Goal: Task Accomplishment & Management: Use online tool/utility

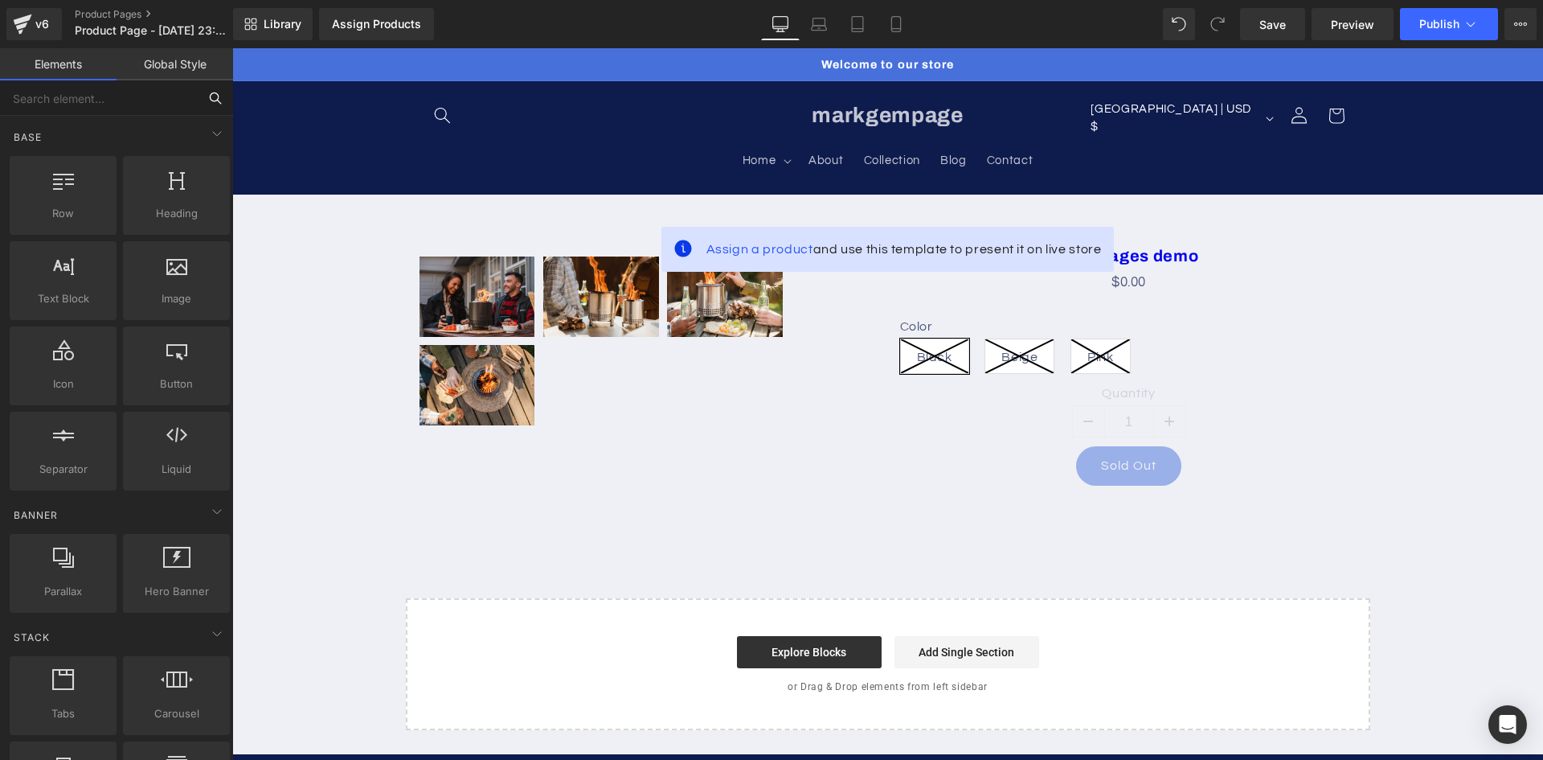
click at [80, 99] on input "text" at bounding box center [99, 97] width 198 height 35
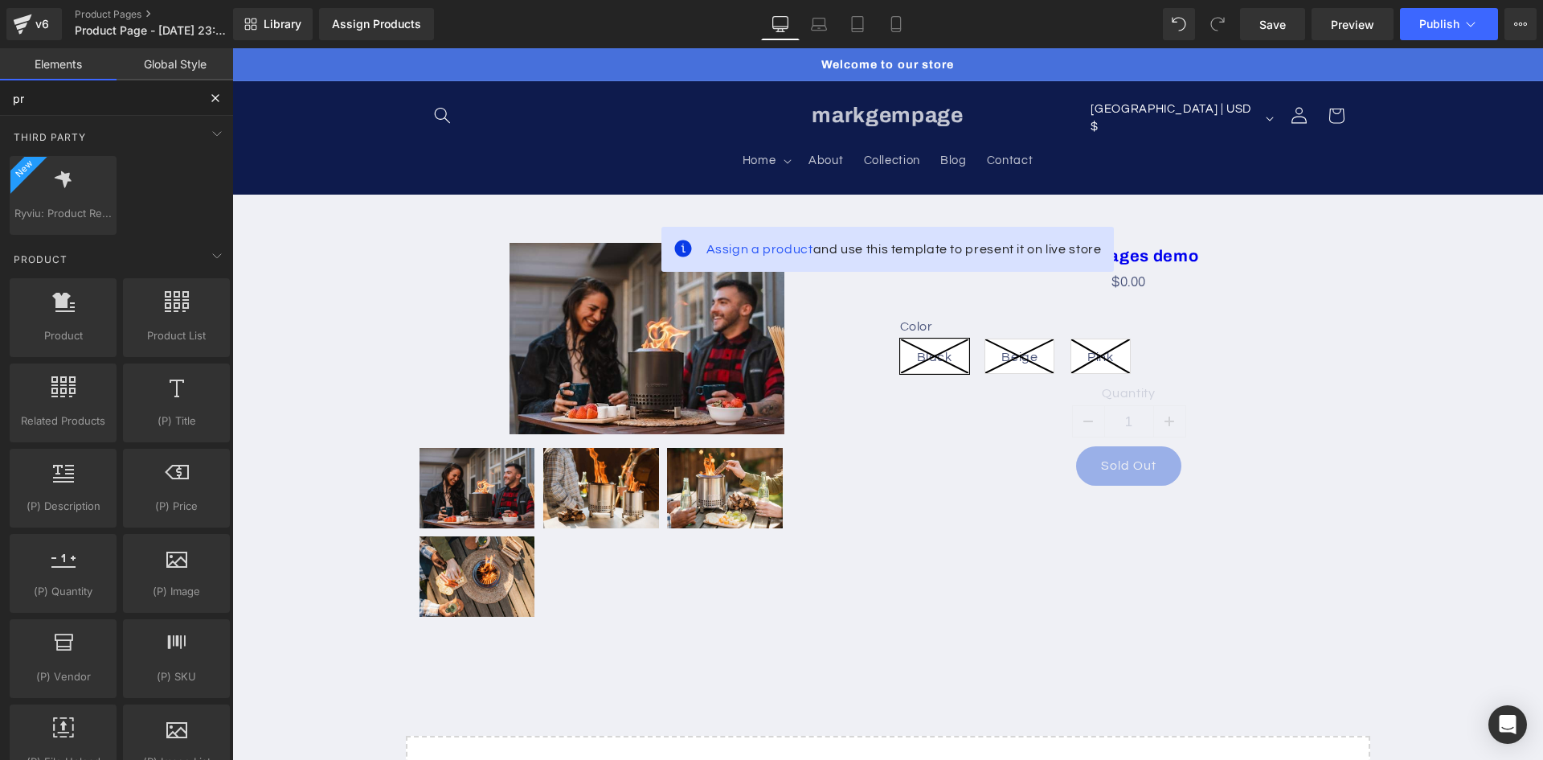
type input "pro"
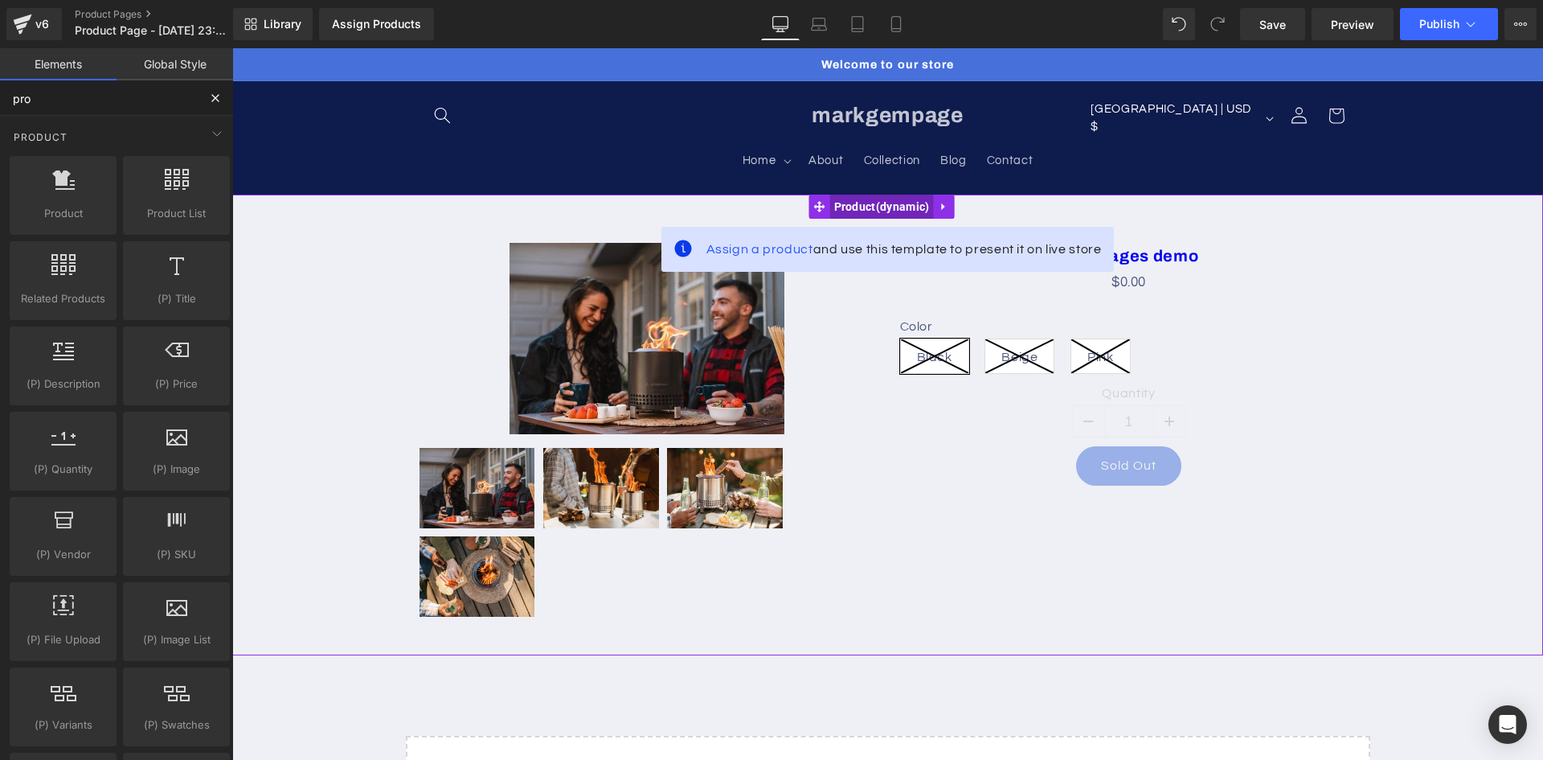
click at [850, 203] on span "Product" at bounding box center [882, 206] width 104 height 24
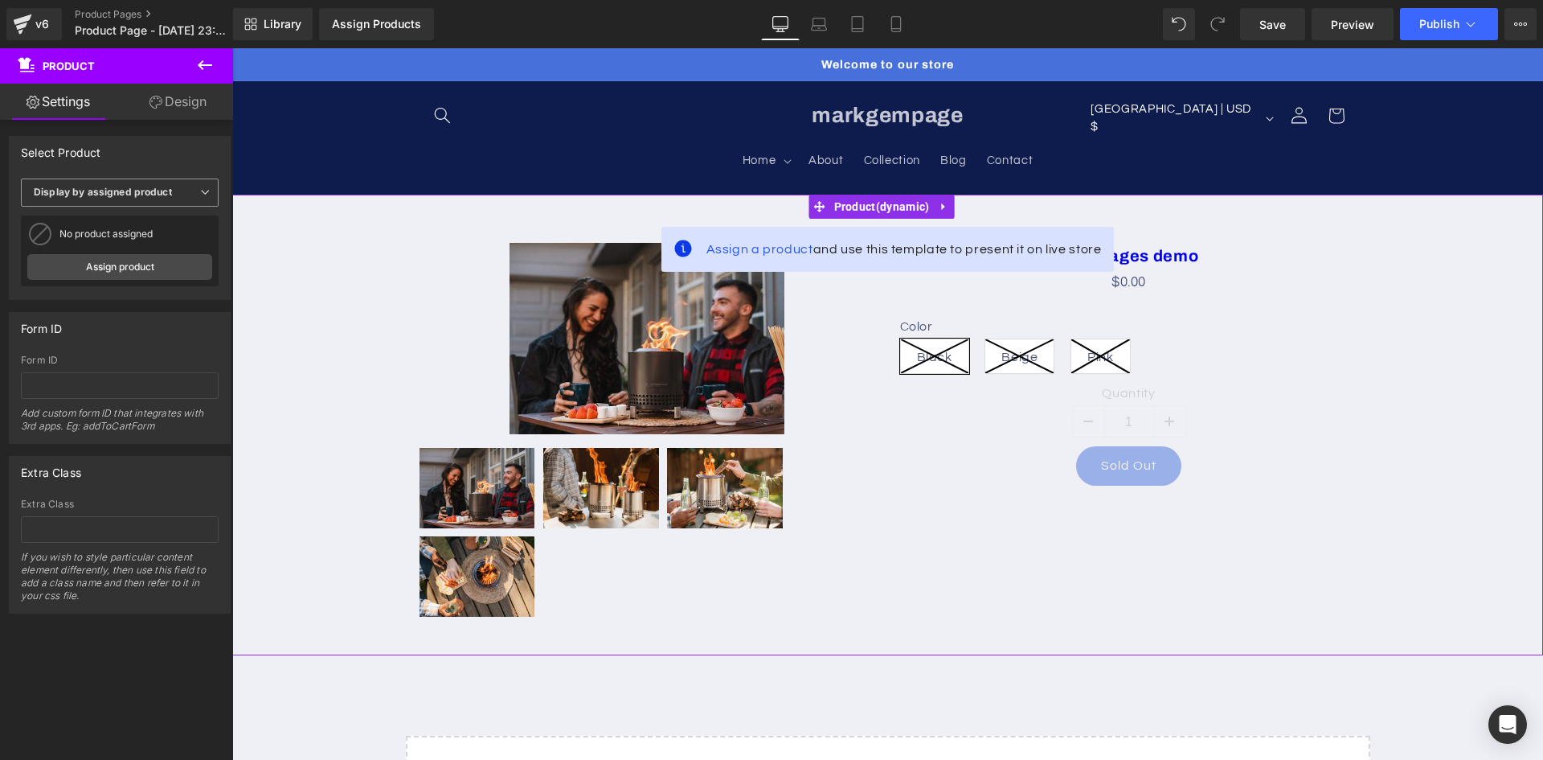
click at [147, 190] on b "Display by assigned product" at bounding box center [103, 192] width 138 height 12
click at [130, 239] on li "Select manually" at bounding box center [116, 242] width 191 height 24
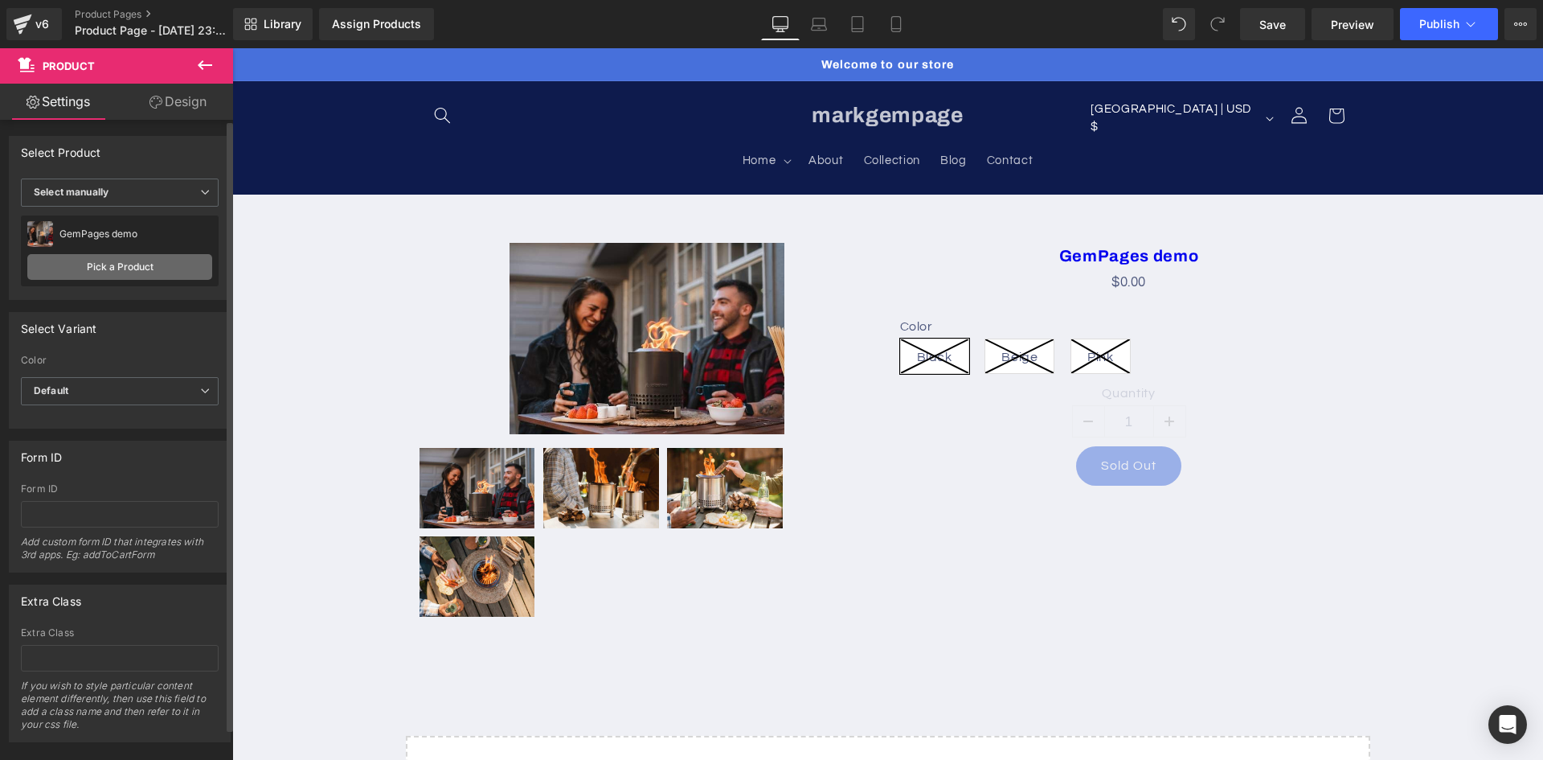
click at [150, 268] on link "Pick a Product" at bounding box center [119, 267] width 185 height 26
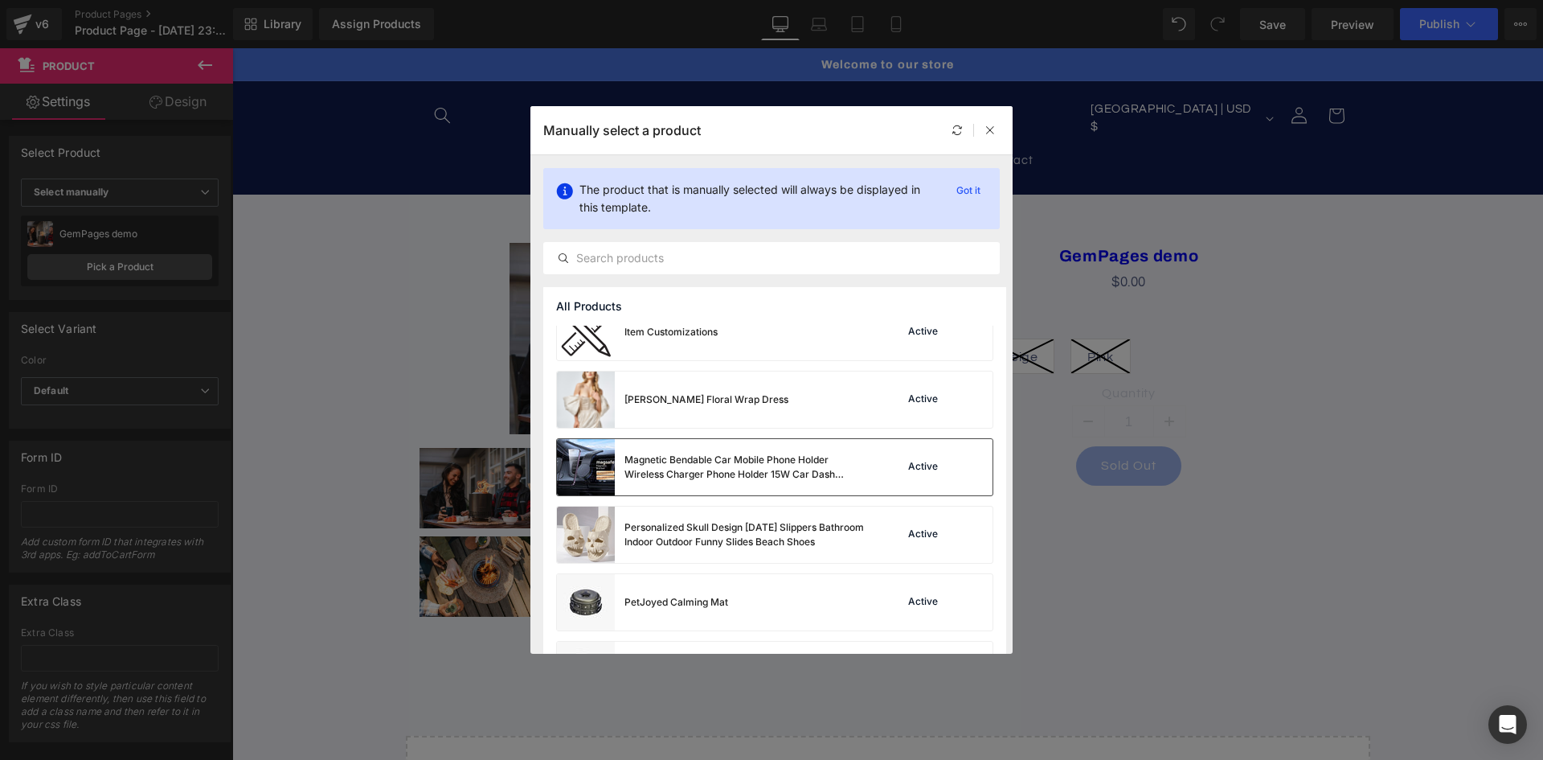
scroll to position [643, 0]
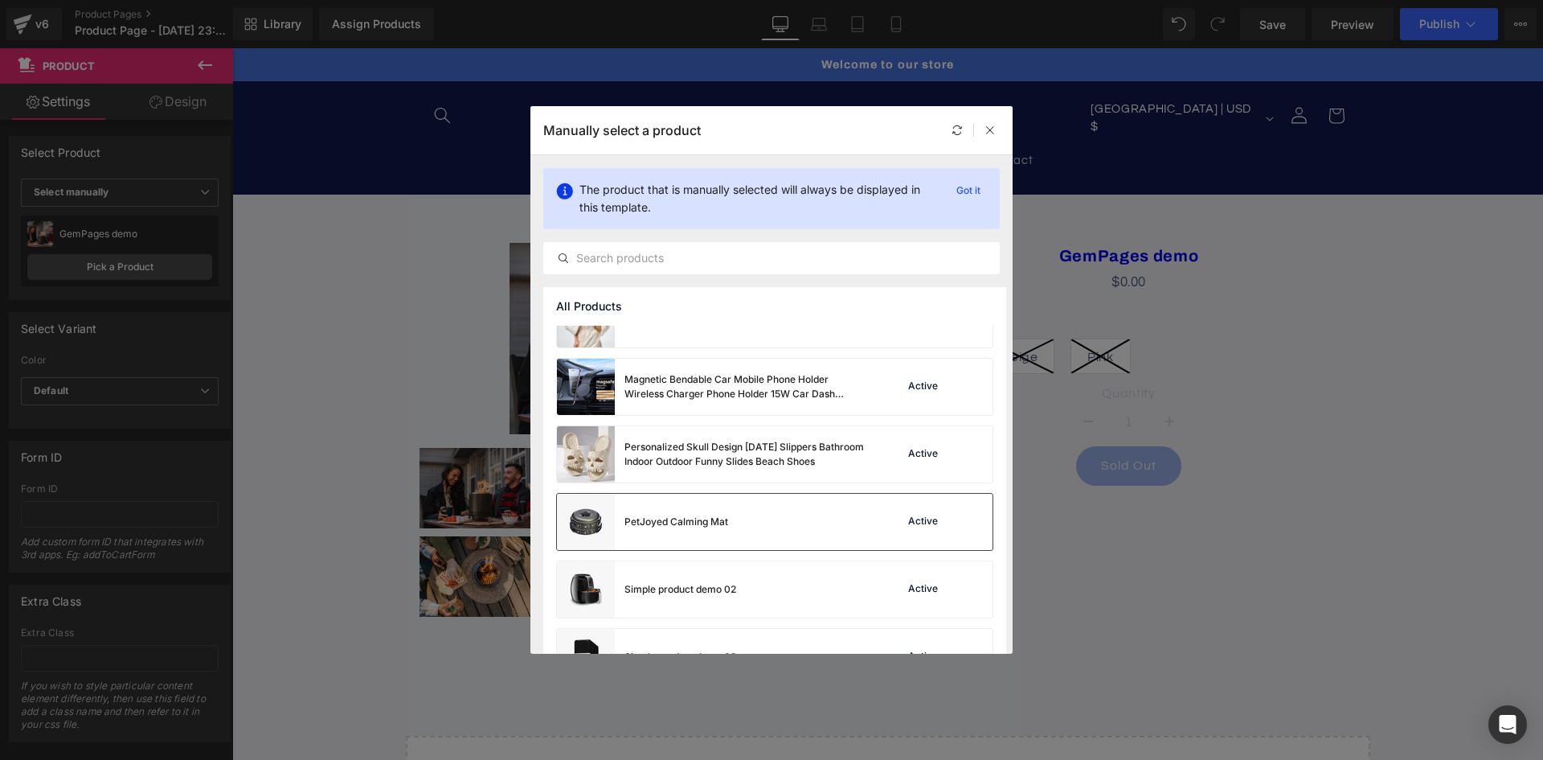
click at [710, 523] on div "PetJoyed Calming Mat" at bounding box center [676, 521] width 104 height 14
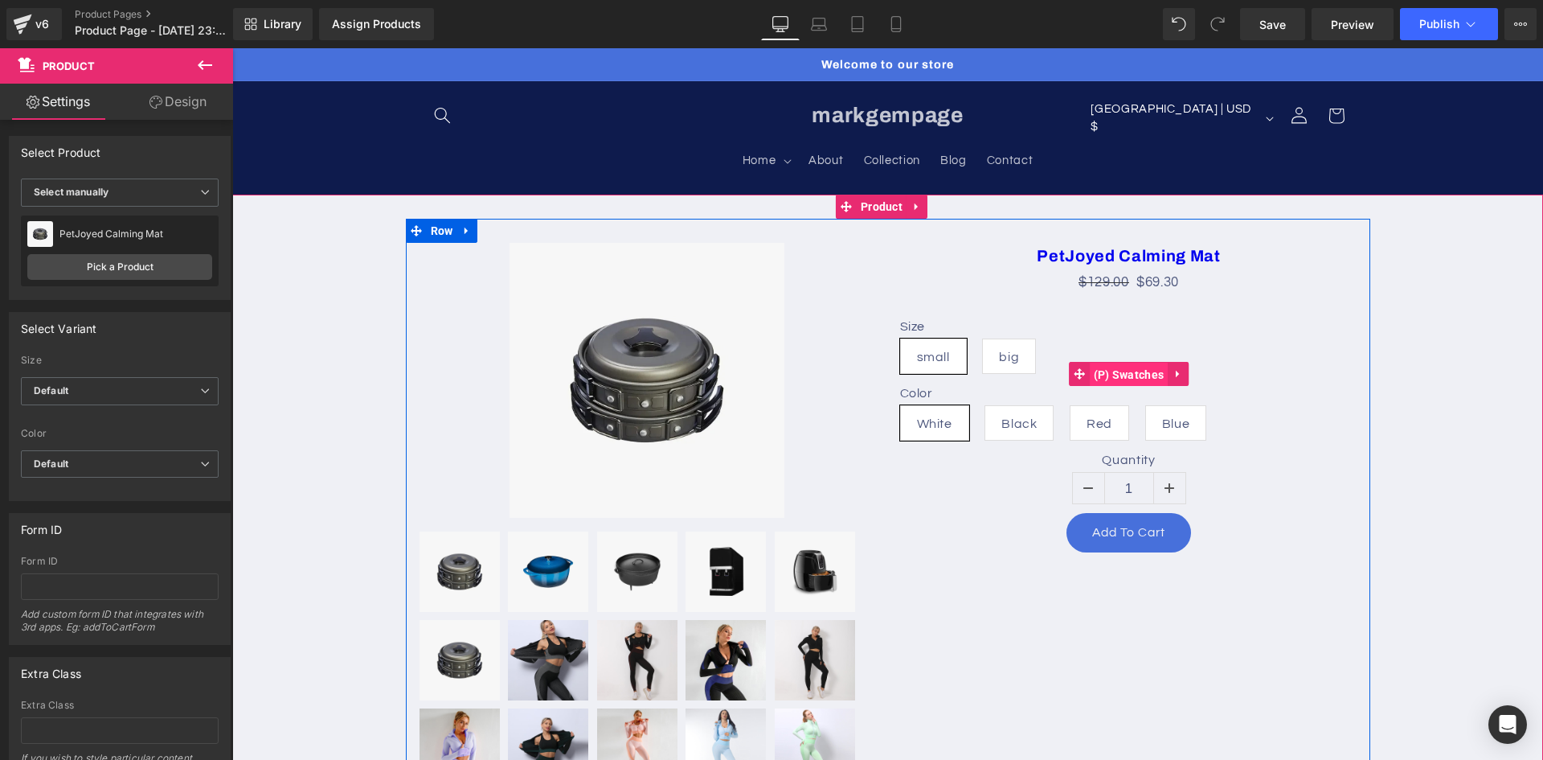
click at [1121, 373] on span "(P) Swatches" at bounding box center [1129, 374] width 79 height 24
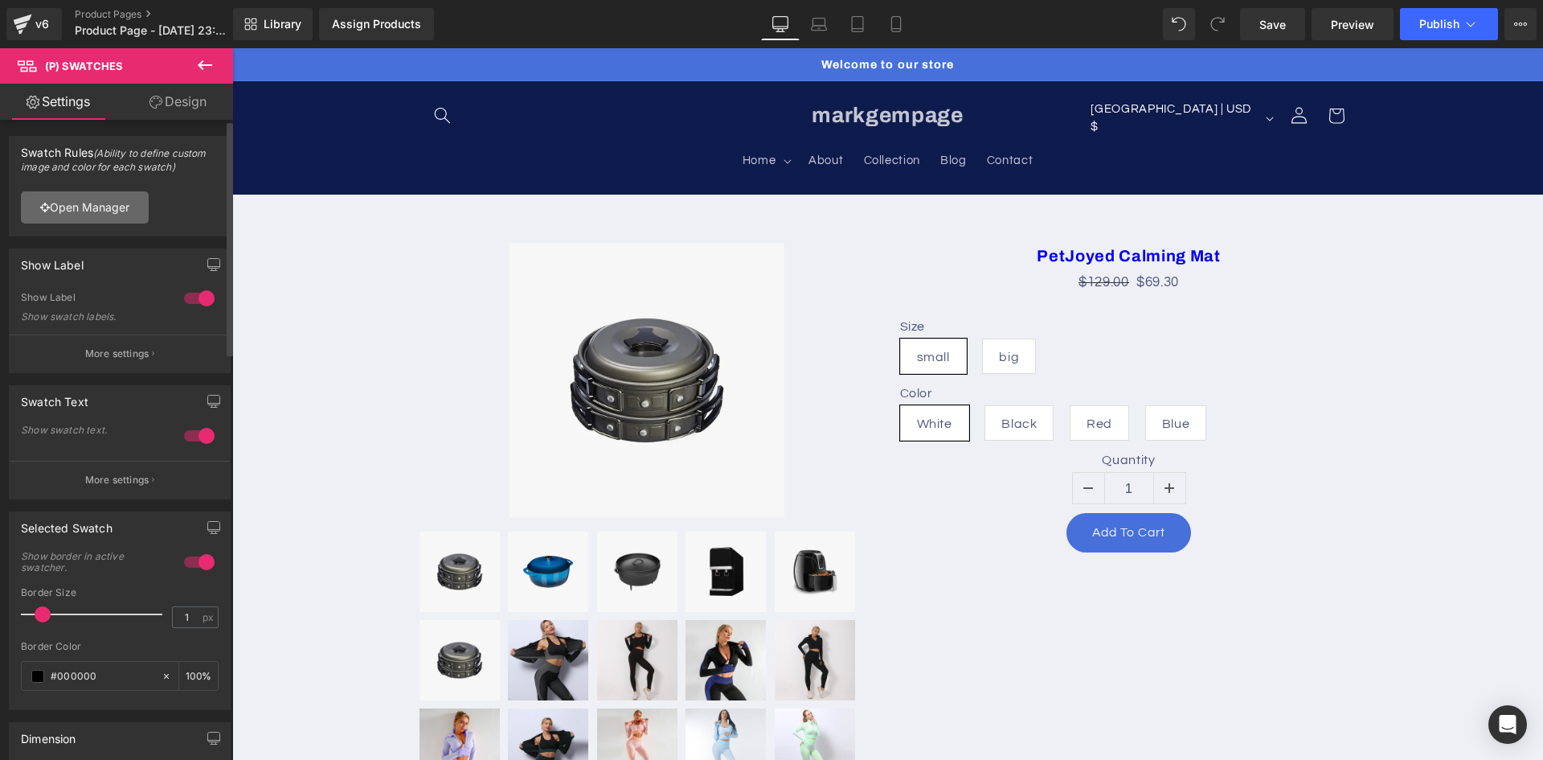
click at [98, 207] on link "Open Manager" at bounding box center [85, 207] width 128 height 32
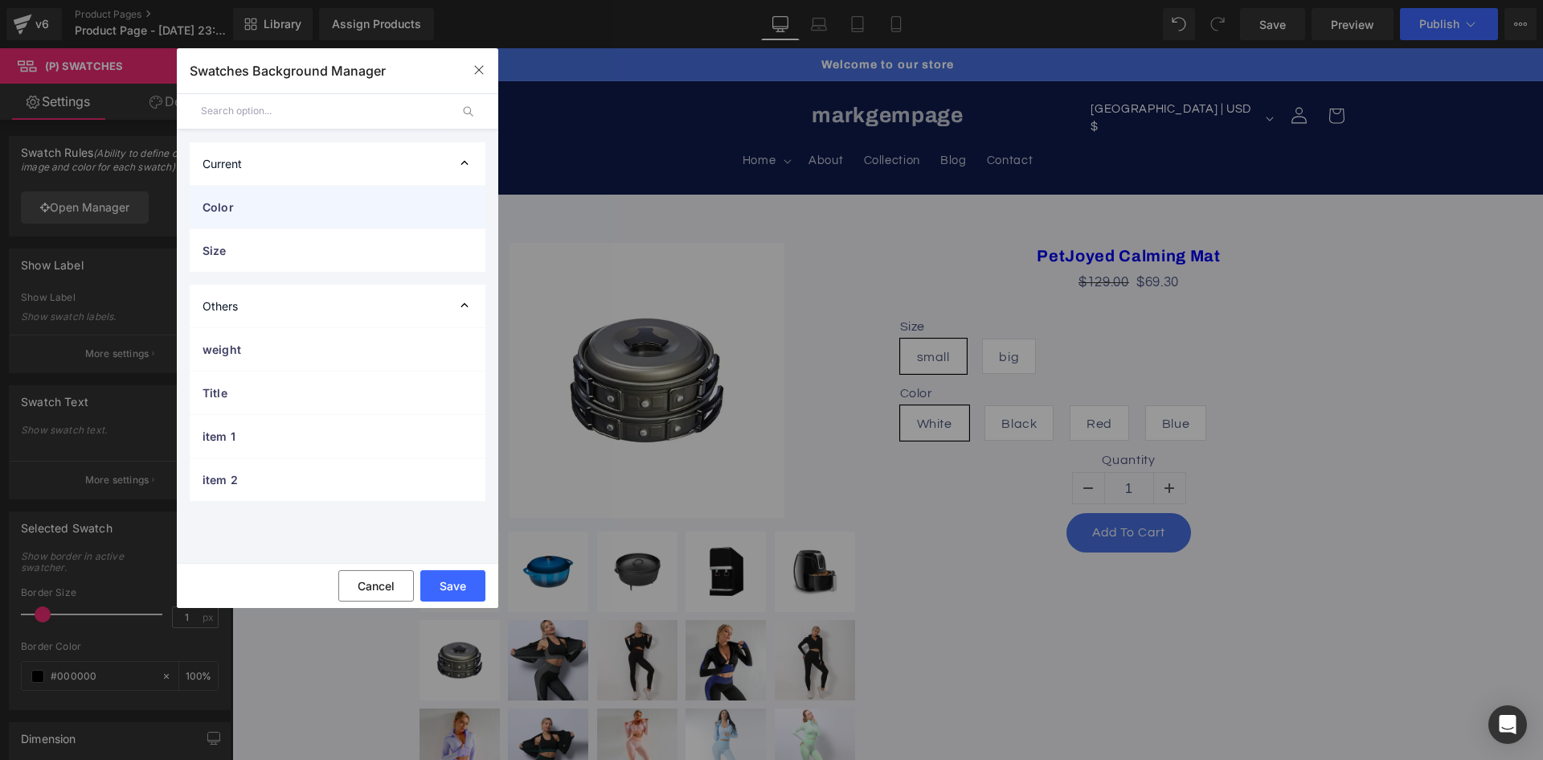
click at [300, 215] on div "Color" at bounding box center [338, 207] width 296 height 43
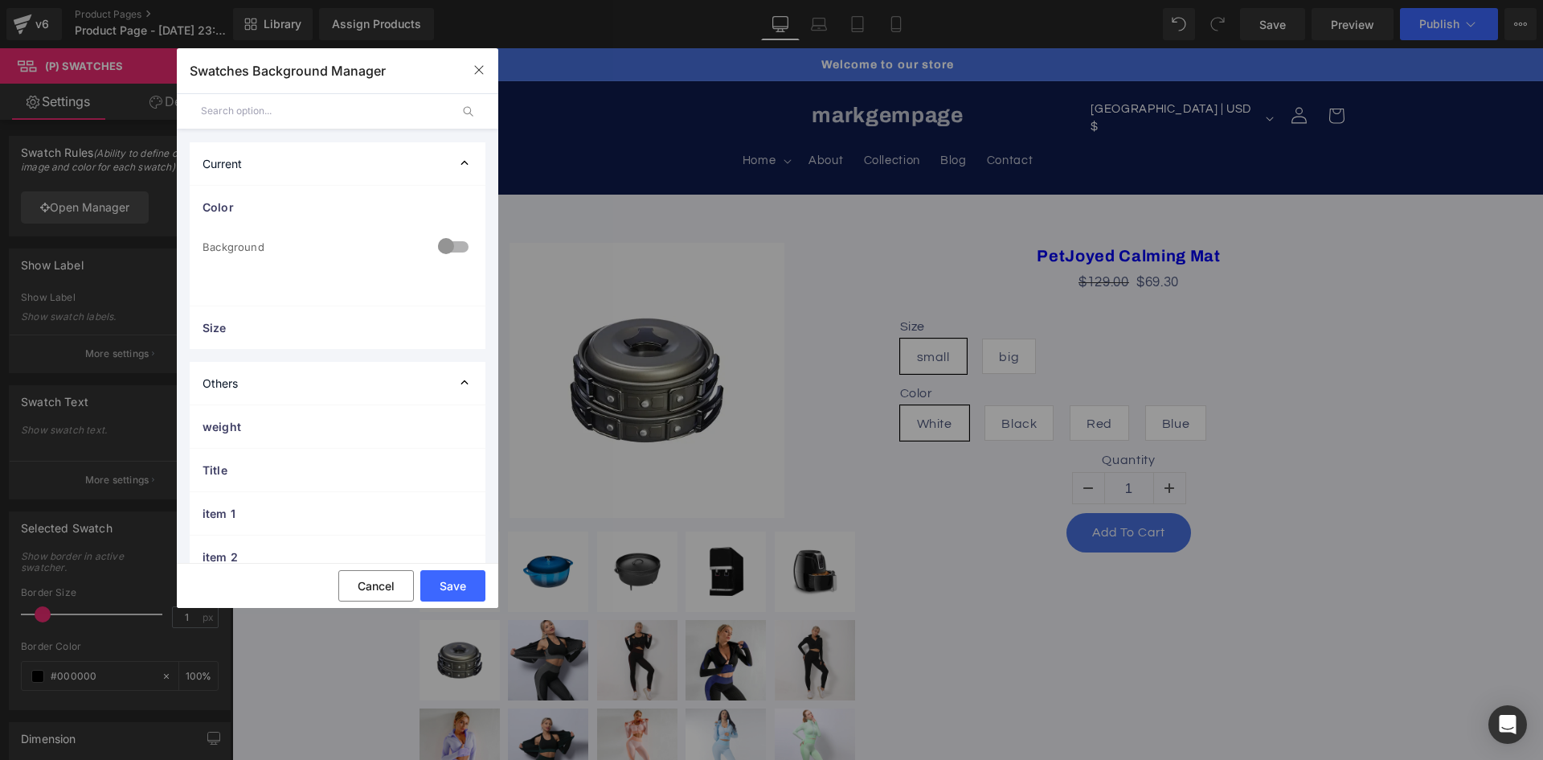
click at [438, 248] on div at bounding box center [453, 247] width 39 height 31
click at [293, 344] on span "Image" at bounding box center [338, 341] width 270 height 31
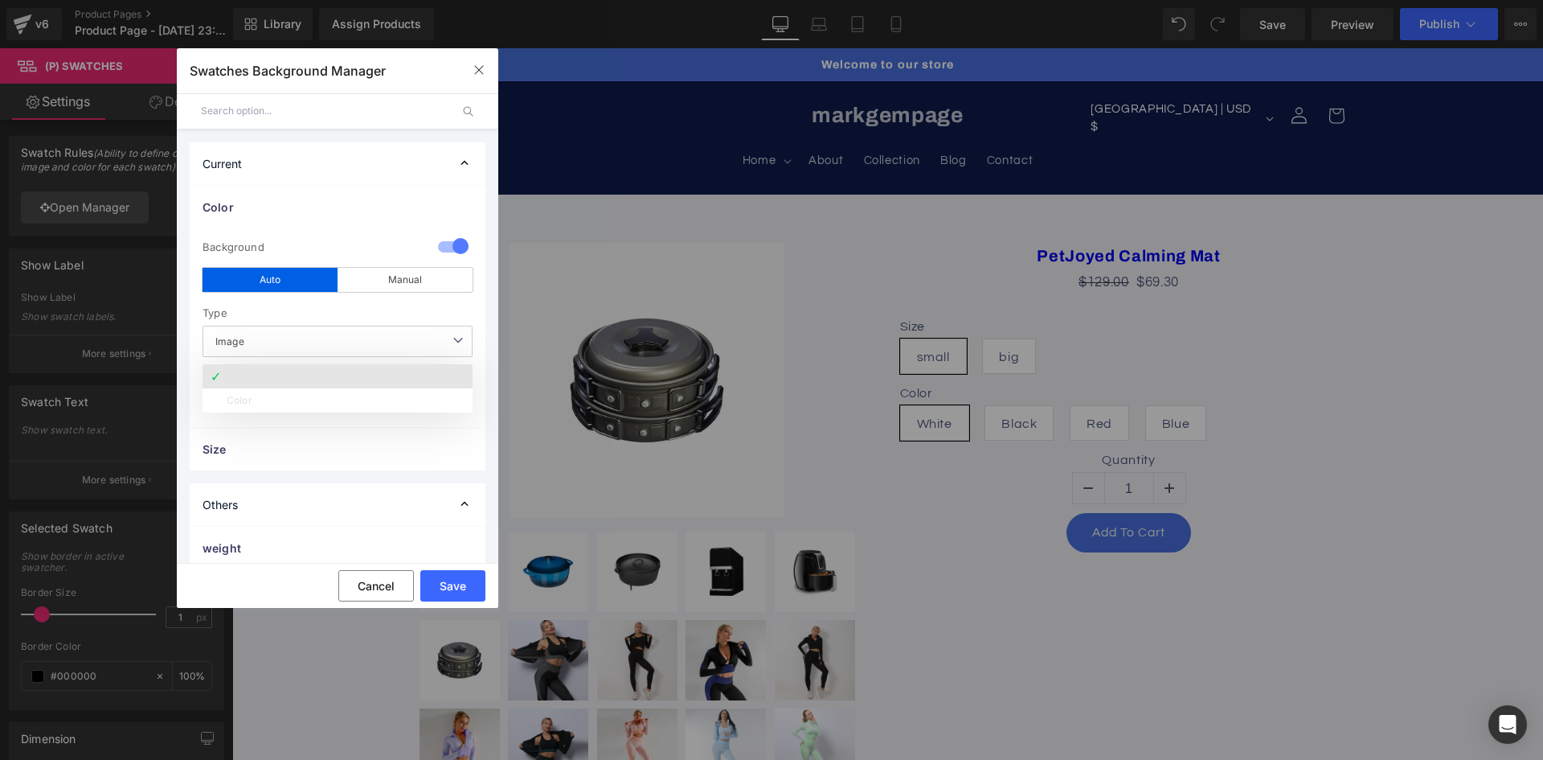
click at [284, 371] on li "Image" at bounding box center [338, 376] width 270 height 24
click at [345, 376] on div at bounding box center [338, 376] width 270 height 10
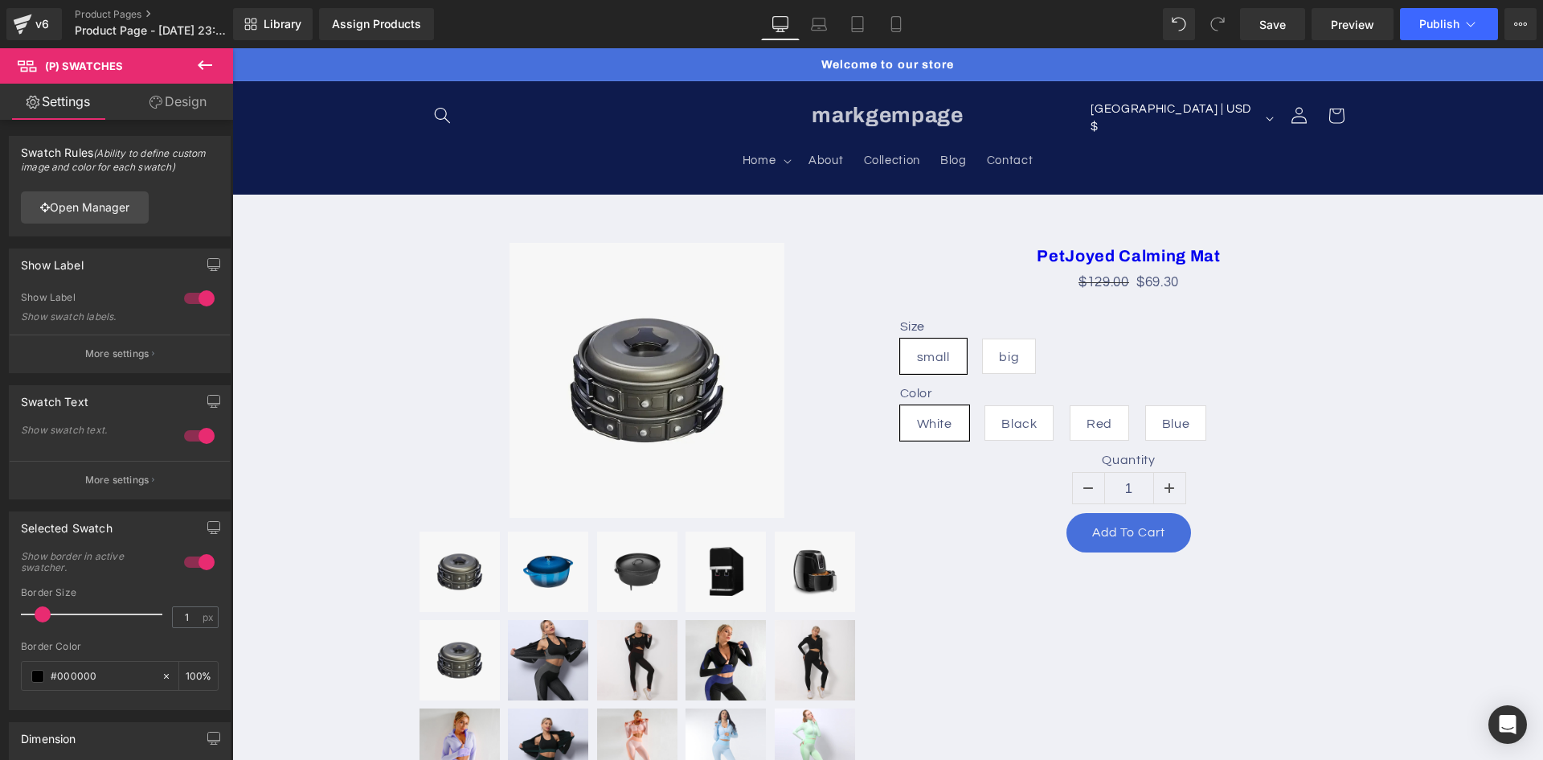
drag, startPoint x: 1291, startPoint y: 431, endPoint x: 1063, endPoint y: 383, distance: 232.5
click at [89, 216] on link "Open Manager" at bounding box center [85, 207] width 128 height 32
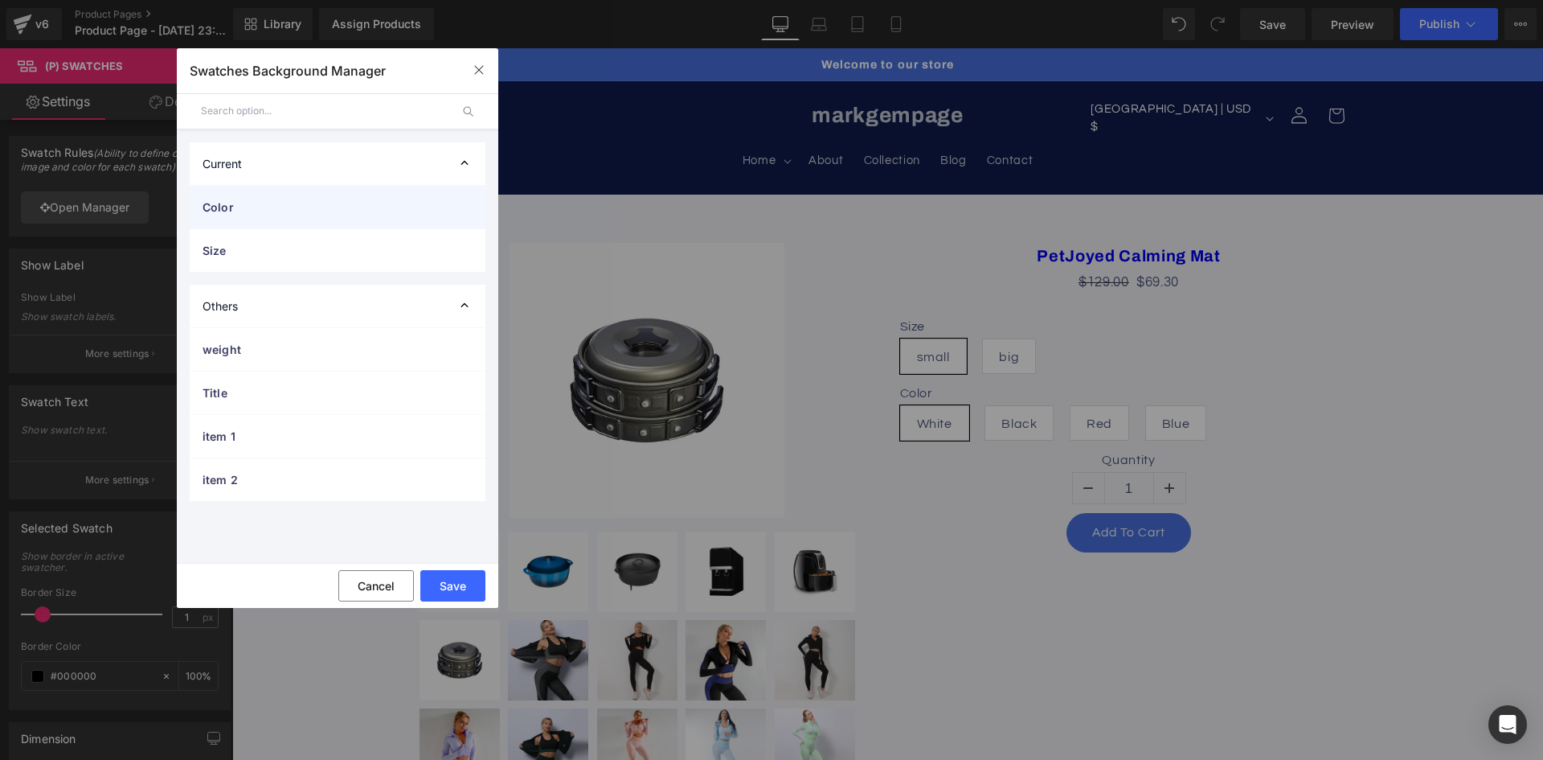
click at [272, 222] on div "Color" at bounding box center [338, 207] width 296 height 43
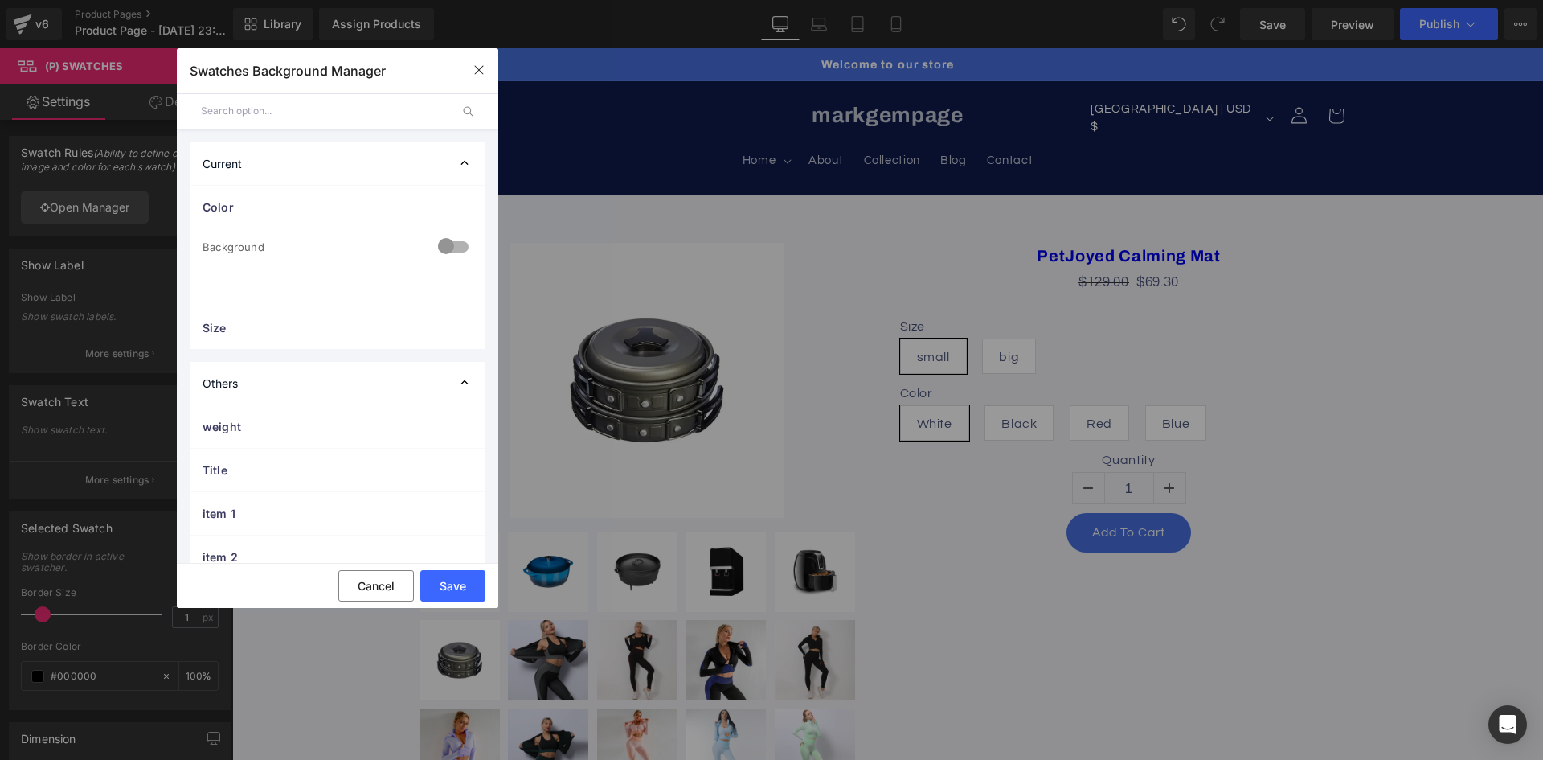
click at [449, 255] on div at bounding box center [453, 247] width 39 height 31
click at [0, 0] on div "Type" at bounding box center [0, 0] width 0 height 0
click at [303, 330] on span "Image" at bounding box center [338, 341] width 270 height 31
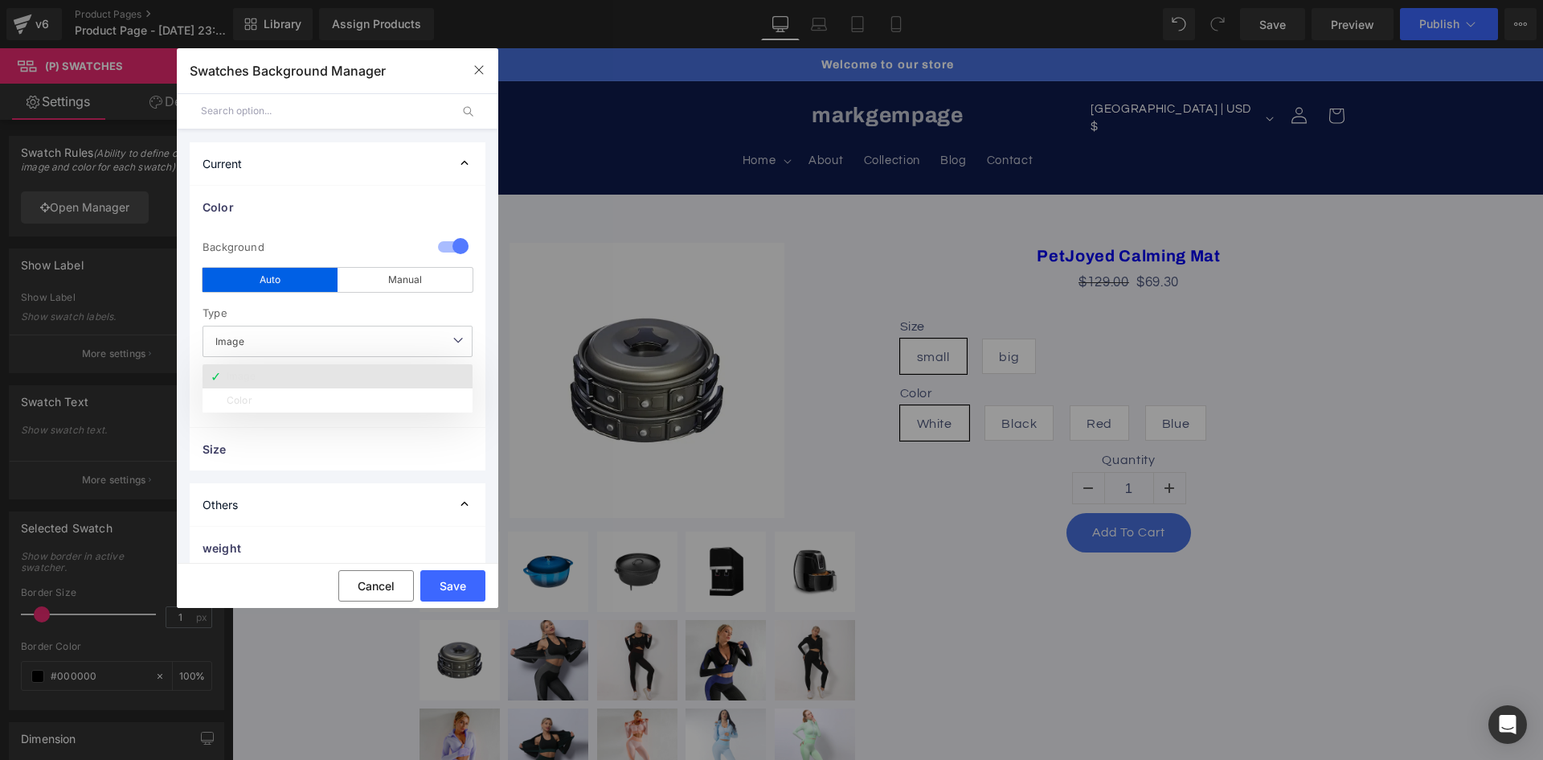
click at [293, 366] on li "Image" at bounding box center [338, 376] width 270 height 24
click at [326, 343] on span "Image" at bounding box center [338, 341] width 270 height 31
click at [378, 280] on div "Manual" at bounding box center [405, 280] width 135 height 24
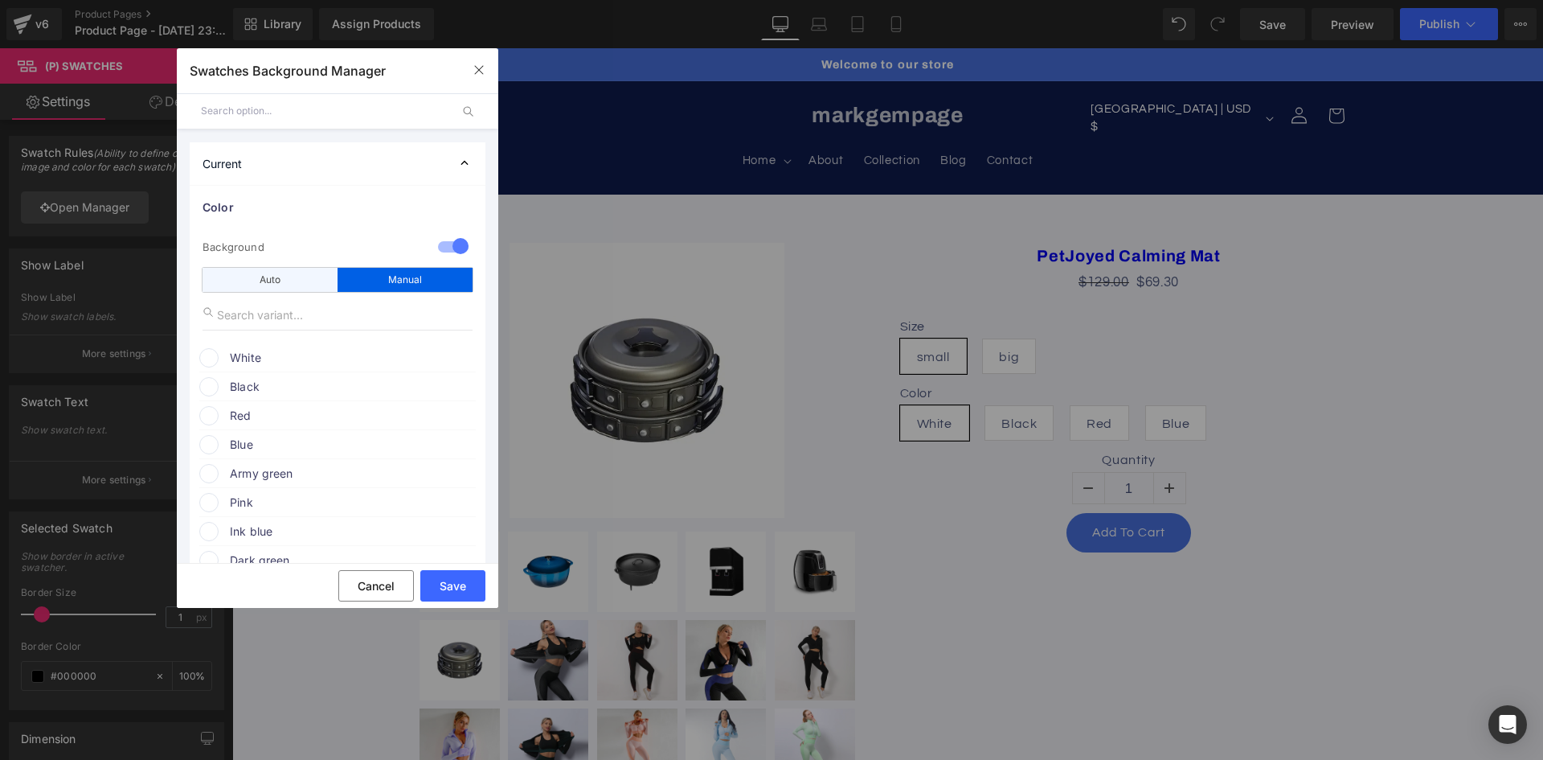
click at [280, 284] on div "Auto" at bounding box center [270, 280] width 135 height 24
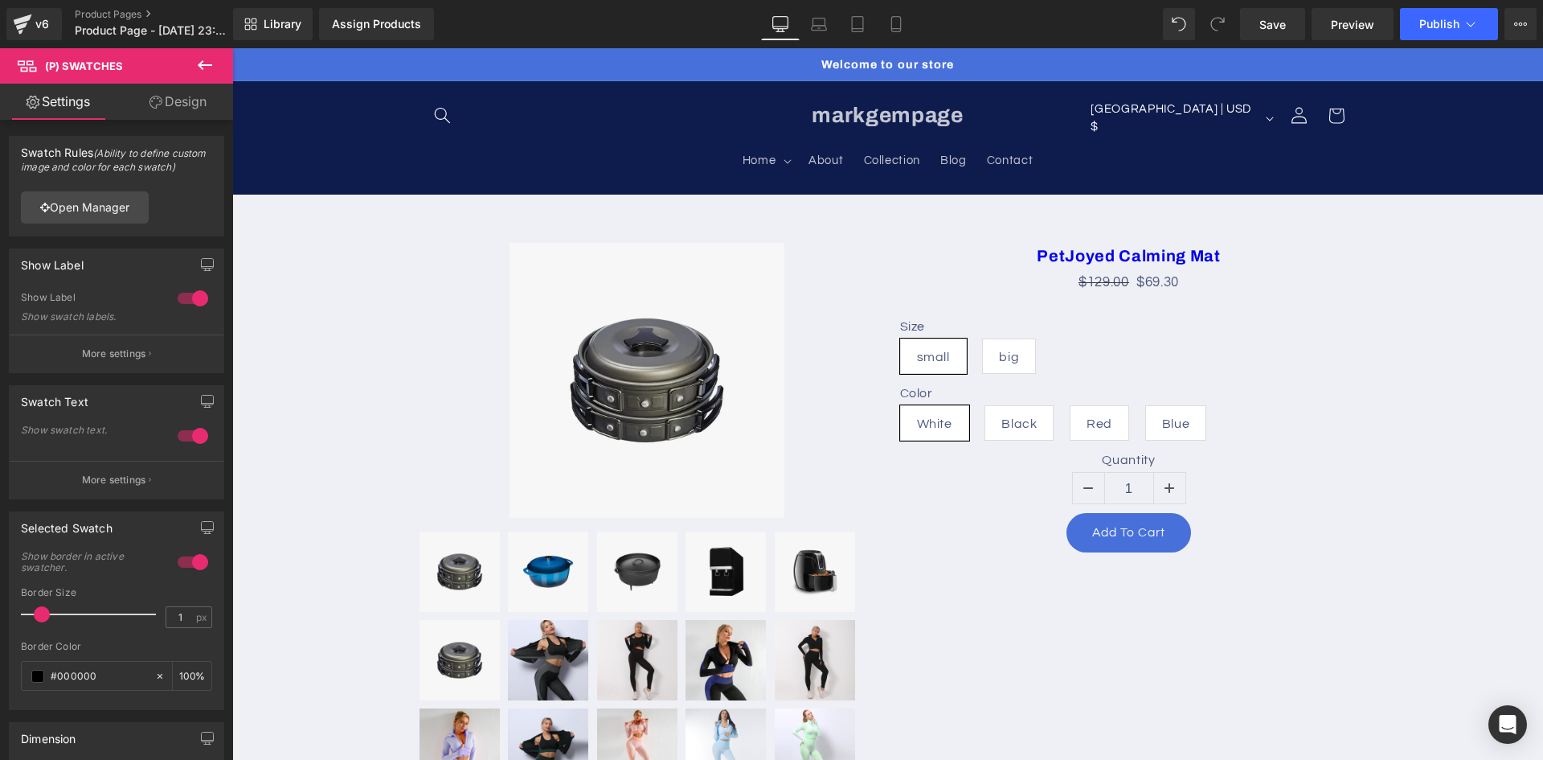
drag, startPoint x: 1062, startPoint y: 366, endPoint x: 1111, endPoint y: 367, distance: 49.1
click at [92, 200] on link "Open Manager" at bounding box center [85, 207] width 128 height 32
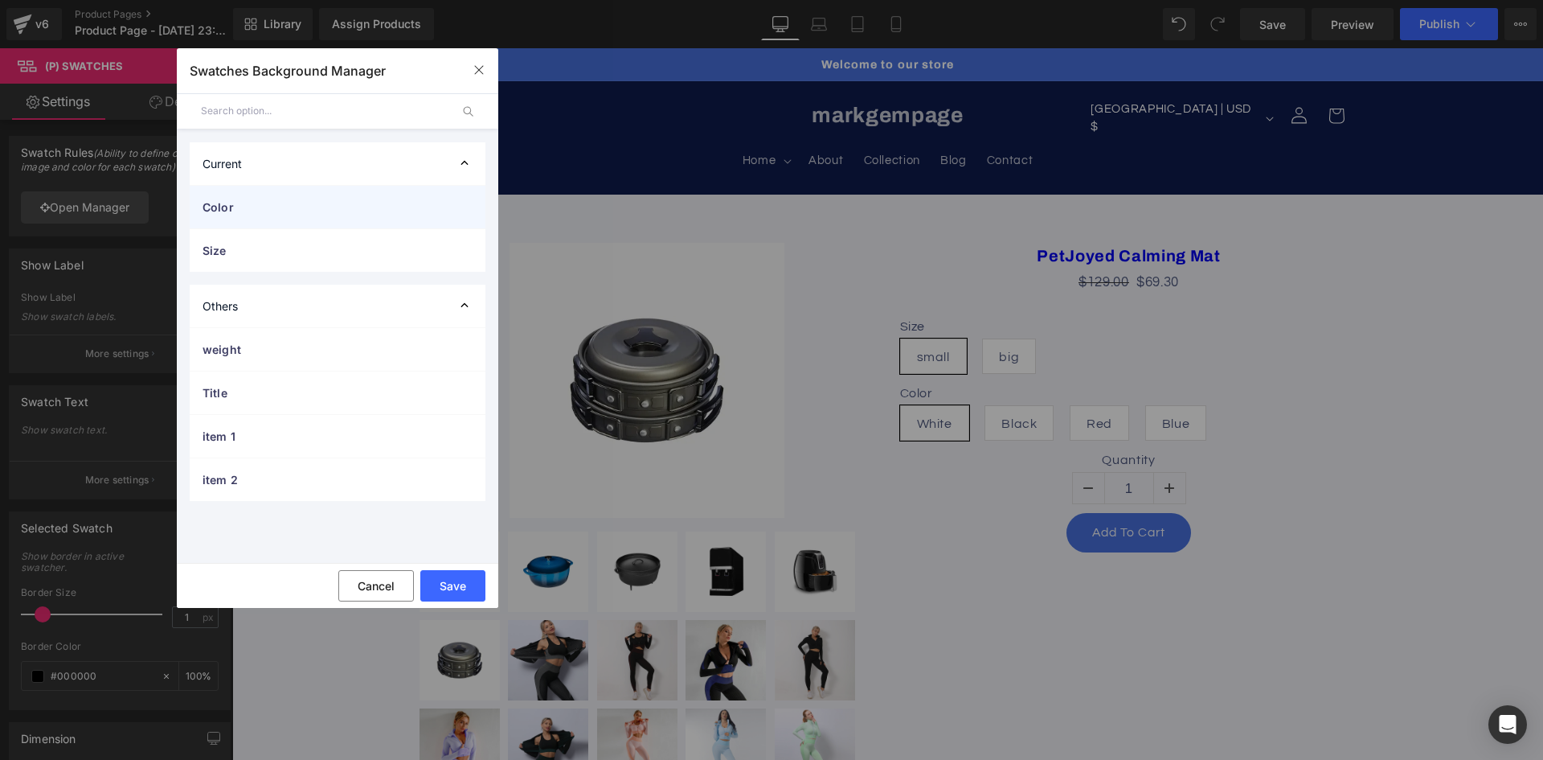
click at [236, 215] on div "Color" at bounding box center [338, 207] width 296 height 43
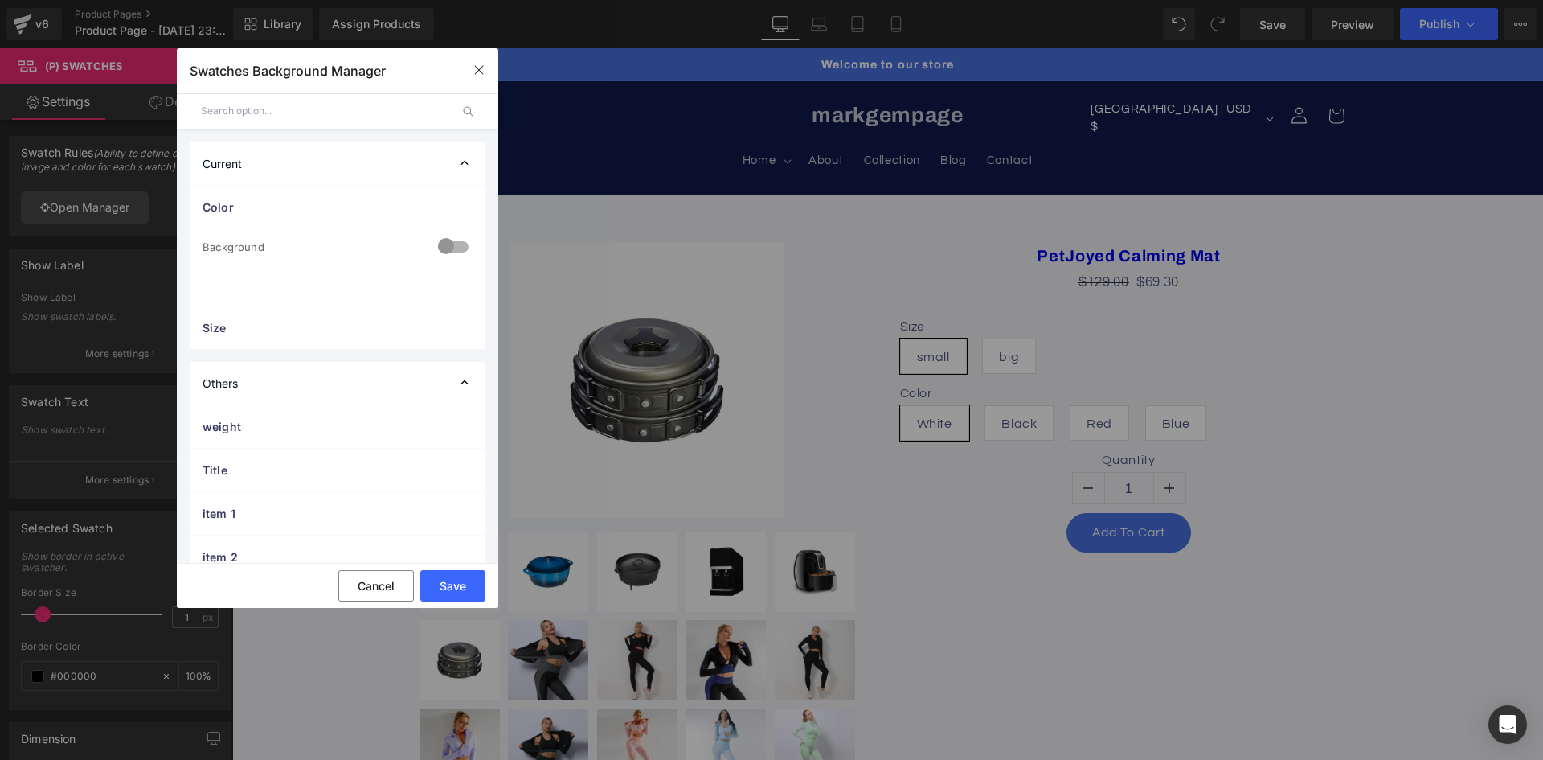
click at [460, 245] on div at bounding box center [453, 247] width 39 height 31
click at [290, 342] on span "Image" at bounding box center [338, 341] width 270 height 31
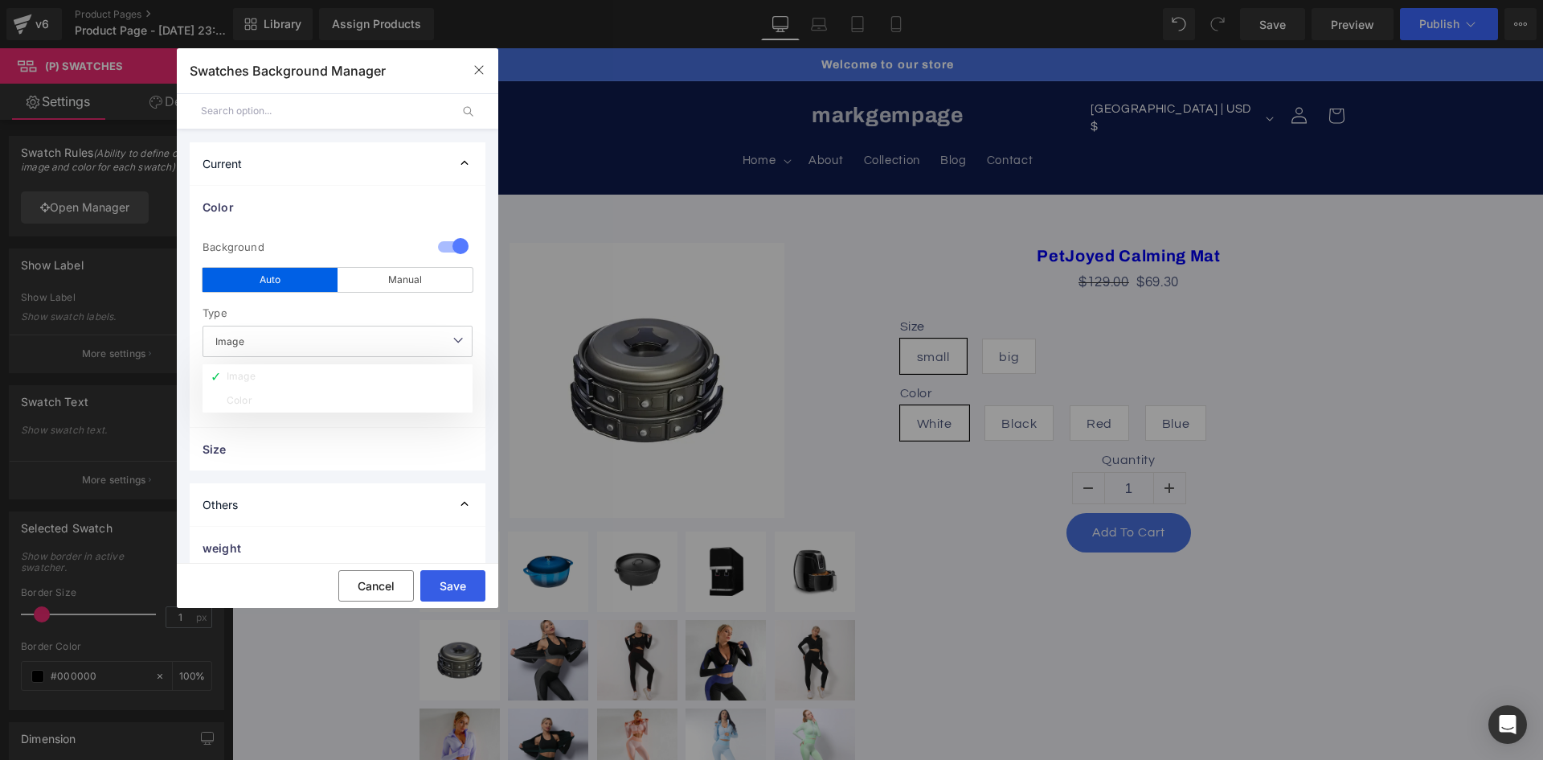
click at [450, 586] on button "Save" at bounding box center [452, 585] width 65 height 31
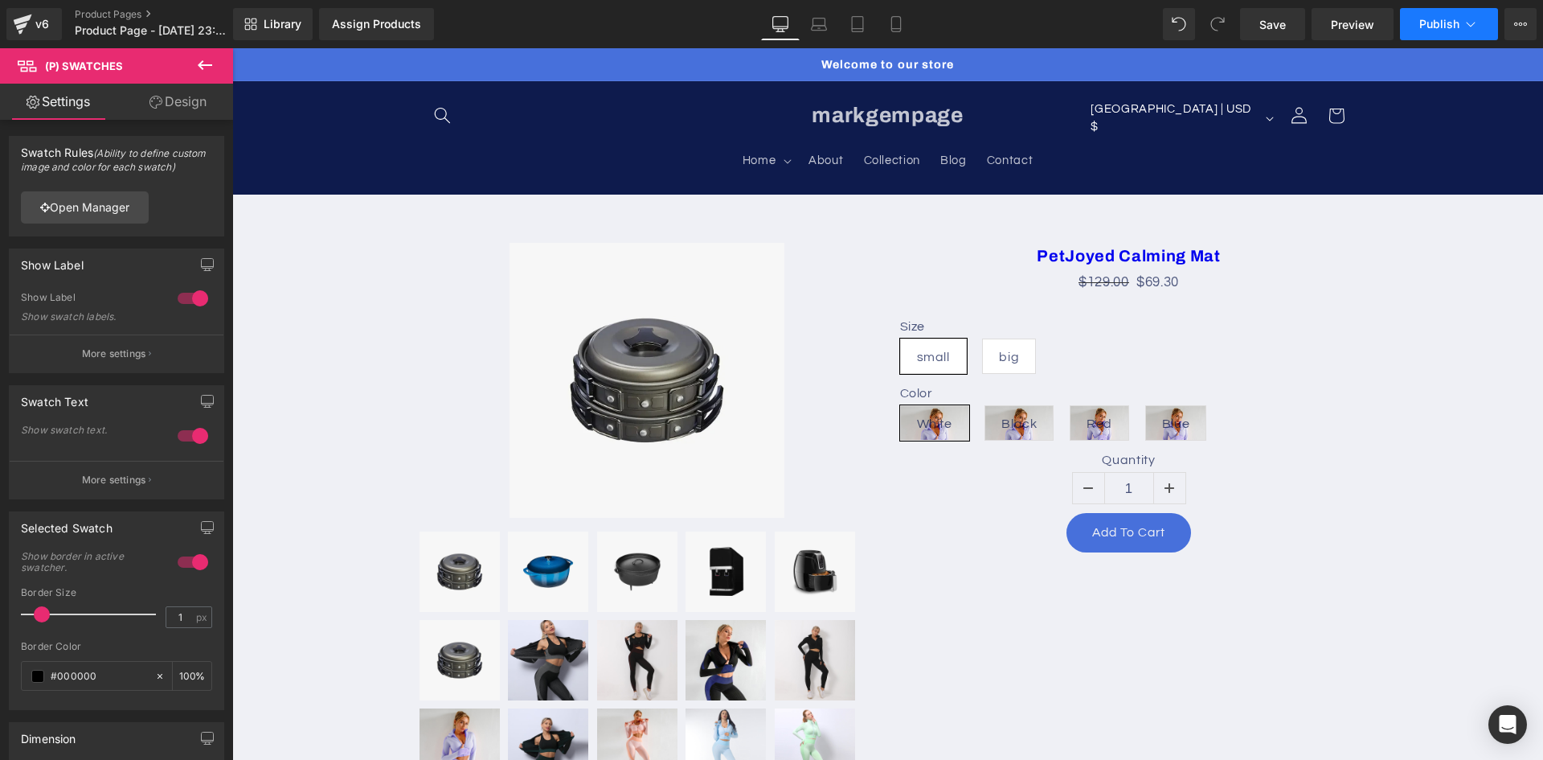
click at [1439, 30] on span "Publish" at bounding box center [1439, 24] width 40 height 13
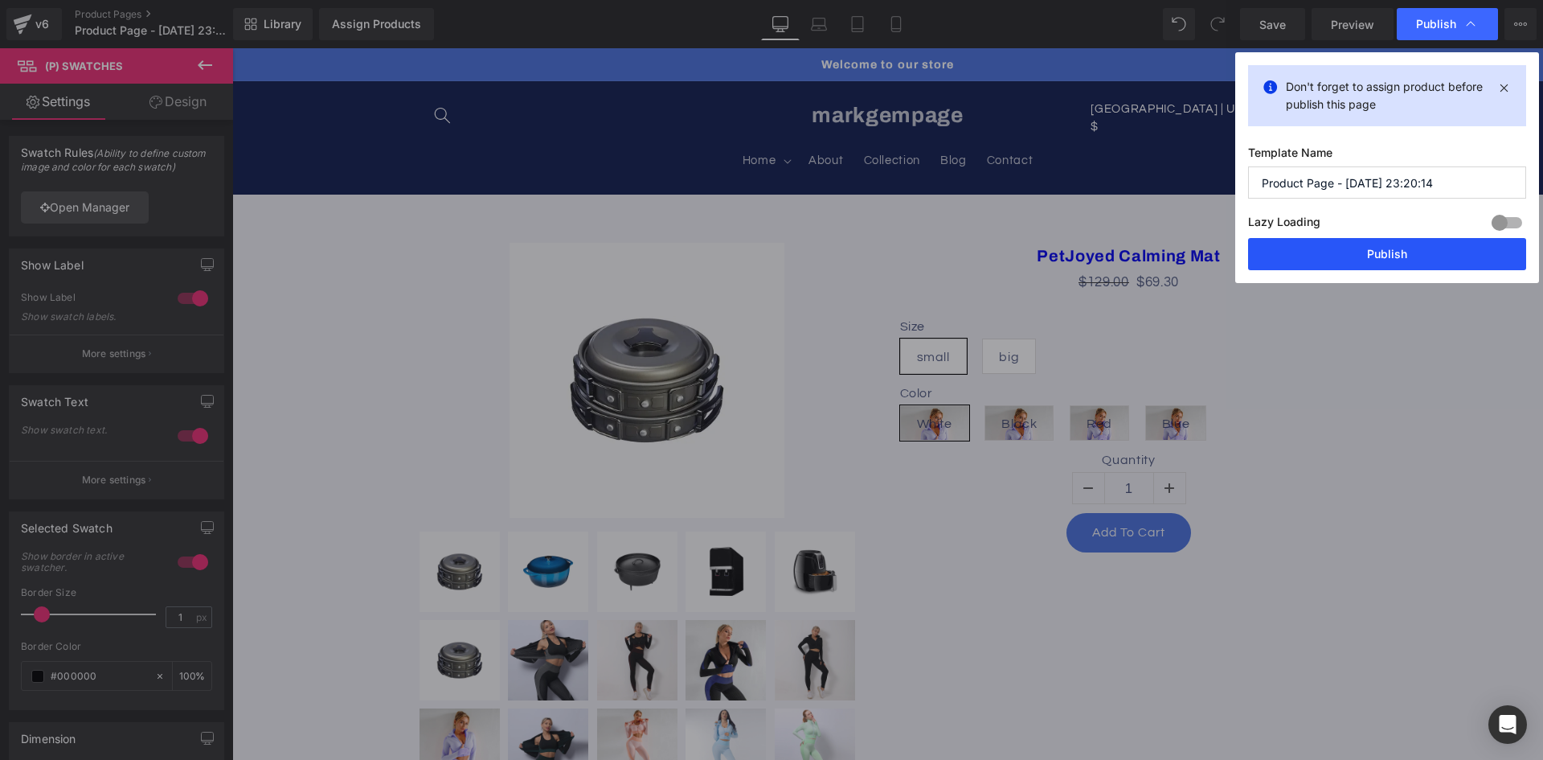
click at [1327, 244] on button "Publish" at bounding box center [1387, 254] width 278 height 32
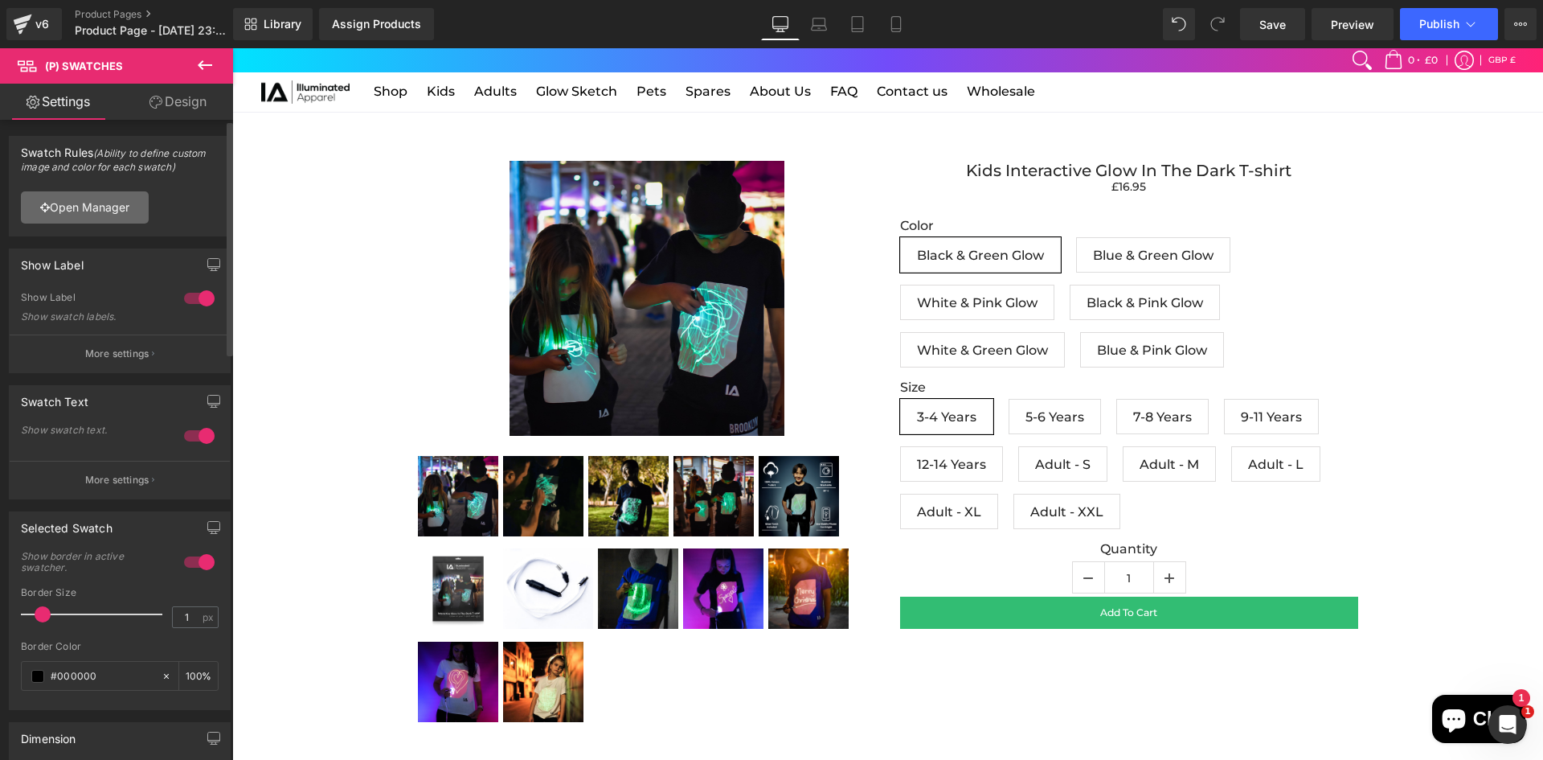
click at [122, 197] on link "Open Manager" at bounding box center [85, 207] width 128 height 32
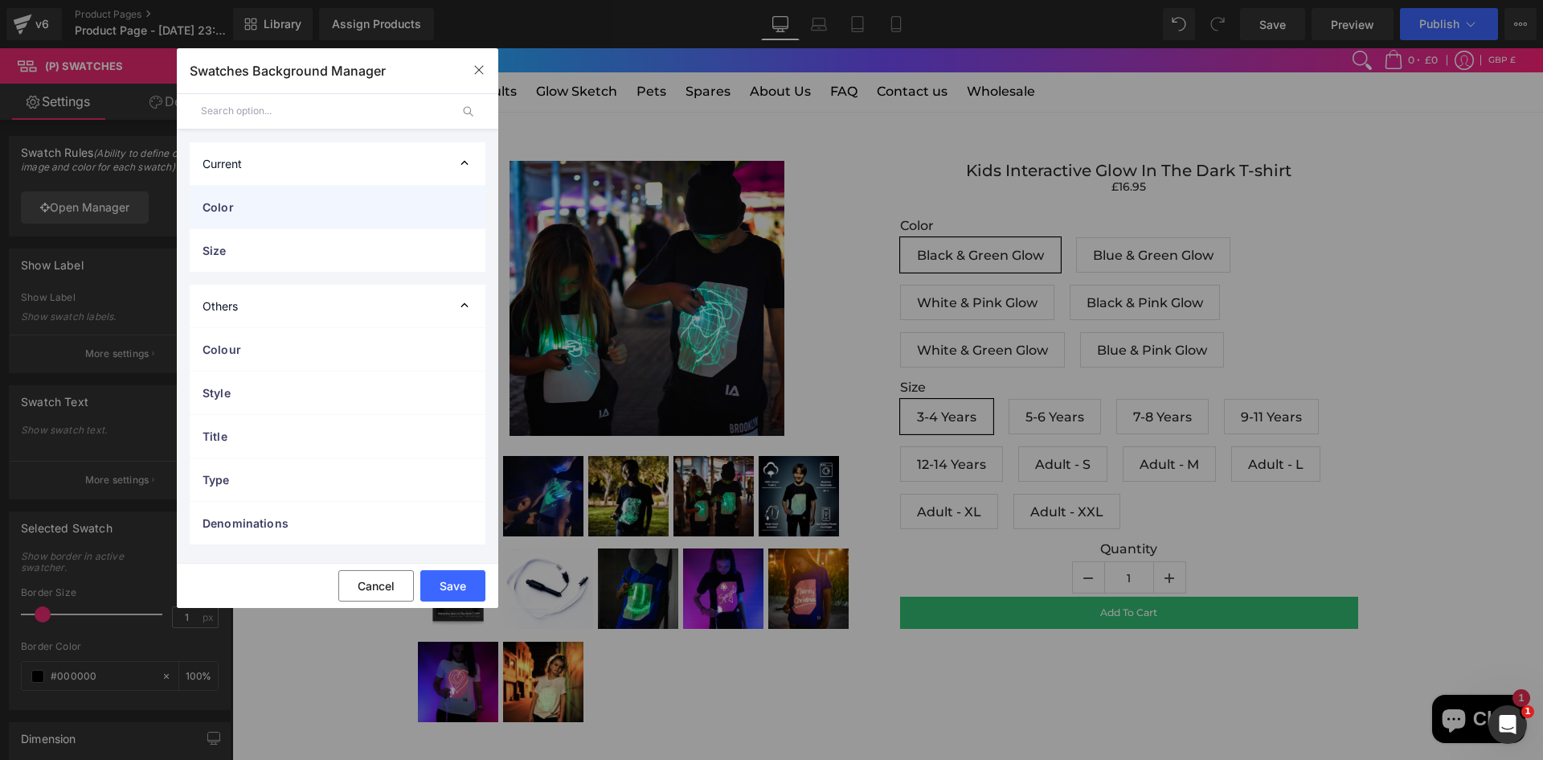
click at [289, 208] on span "Color" at bounding box center [322, 207] width 238 height 17
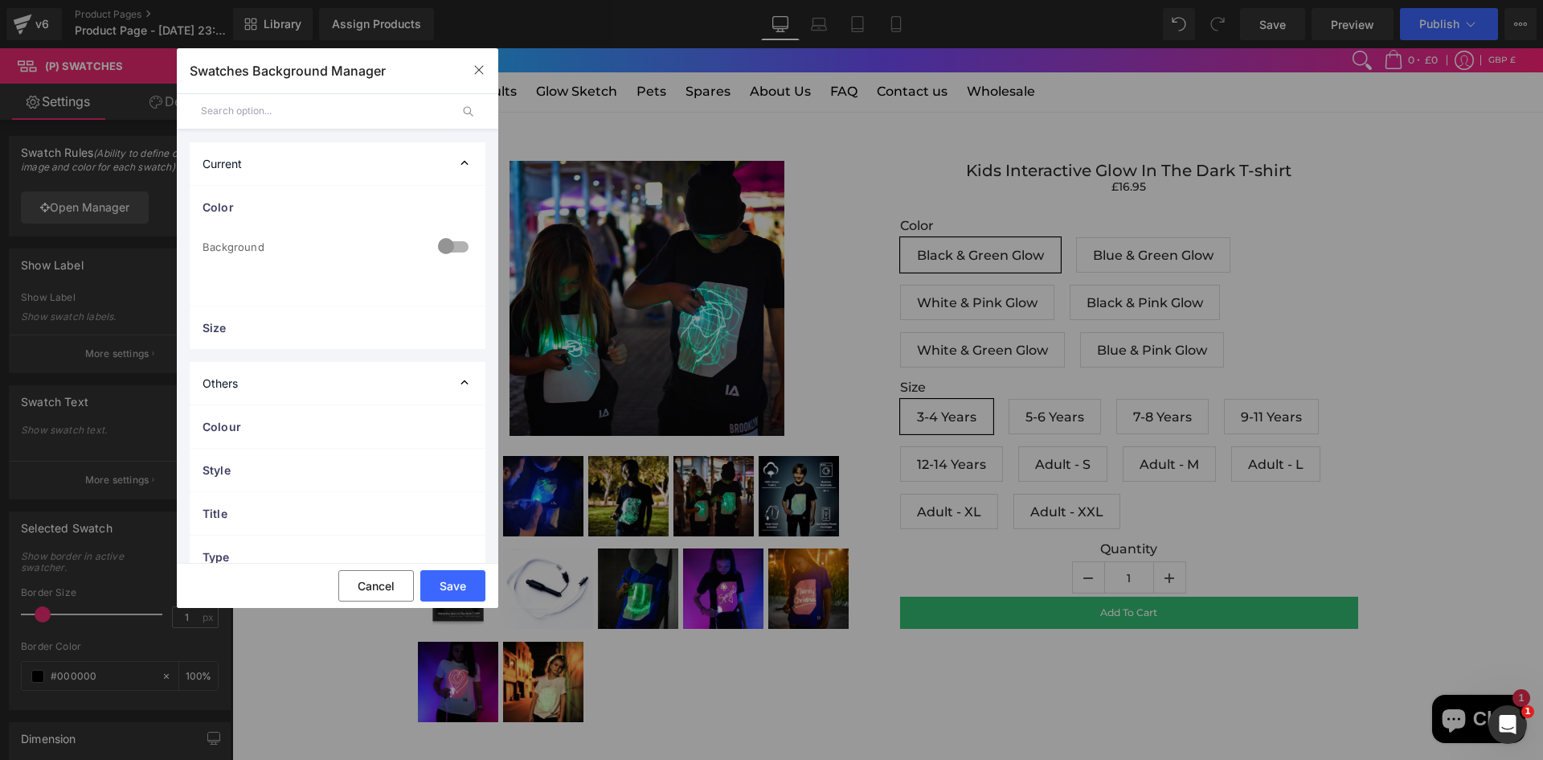
click at [454, 248] on div at bounding box center [453, 247] width 39 height 31
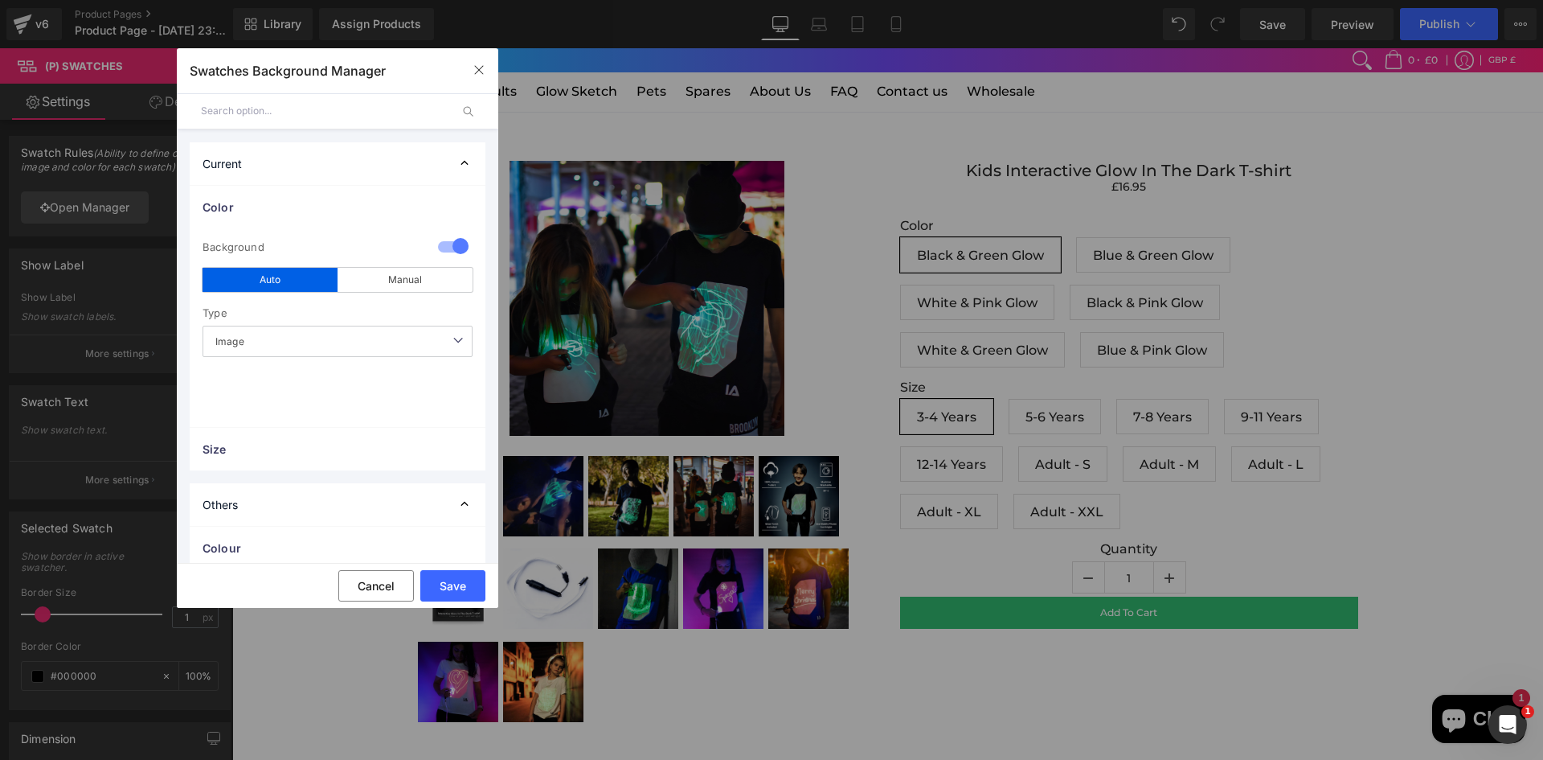
click at [290, 282] on div "Auto" at bounding box center [270, 280] width 135 height 24
click at [459, 581] on button "Save" at bounding box center [452, 585] width 65 height 31
